Goal: Information Seeking & Learning: Check status

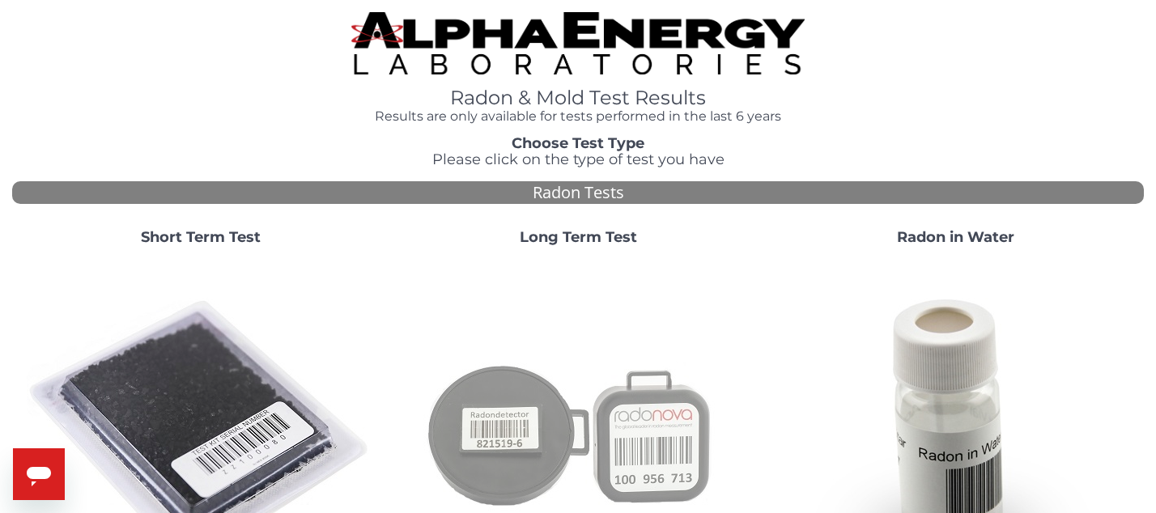
click at [535, 420] on img at bounding box center [578, 433] width 348 height 348
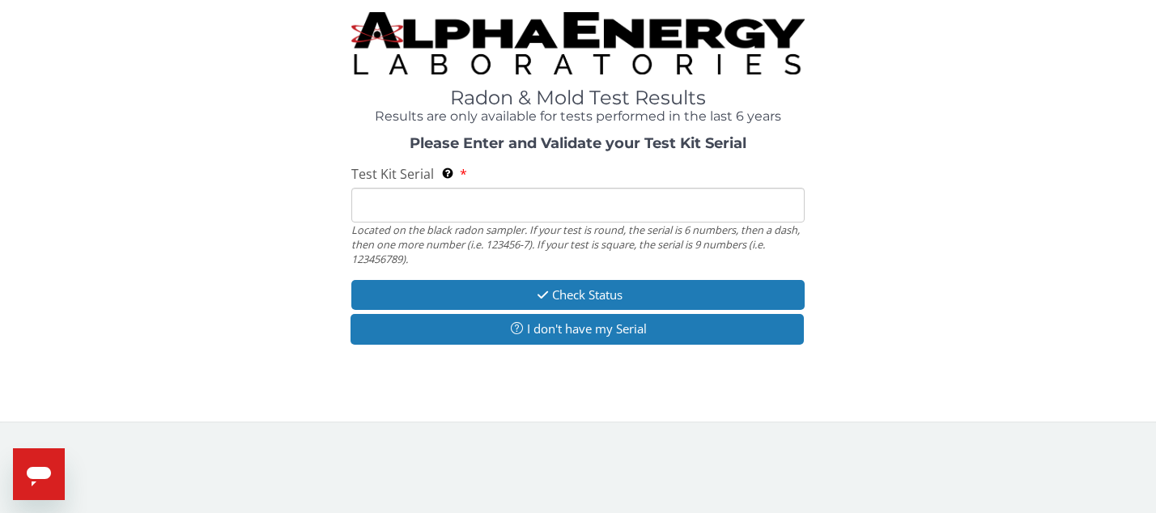
click at [511, 207] on input "Test Kit Serial Located on the black radon sampler. If your test is round, the …" at bounding box center [577, 205] width 453 height 35
type input "AT106242936"
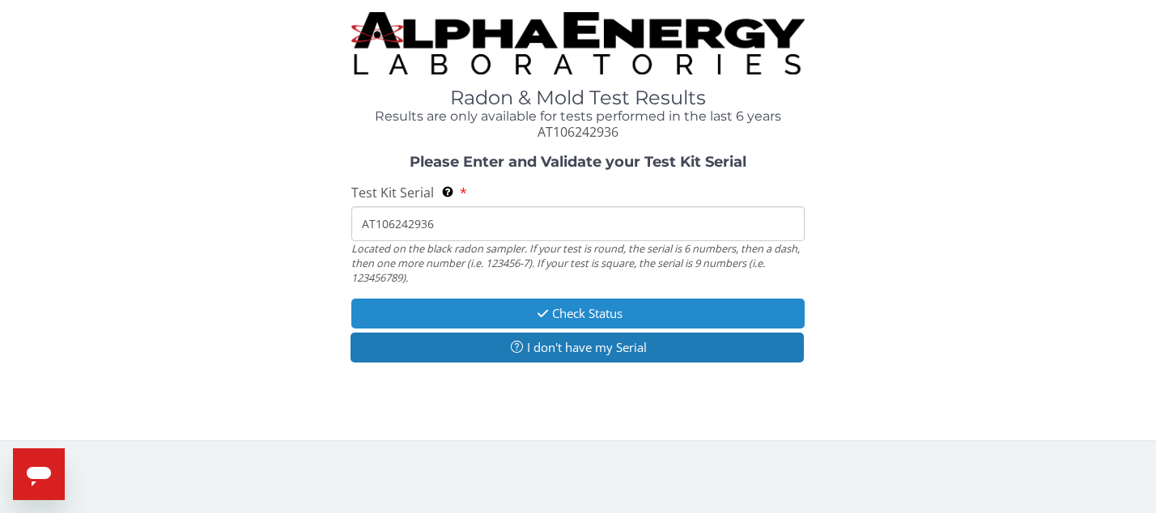
click at [536, 305] on button "Check Status" at bounding box center [577, 314] width 453 height 30
